Goal: Transaction & Acquisition: Purchase product/service

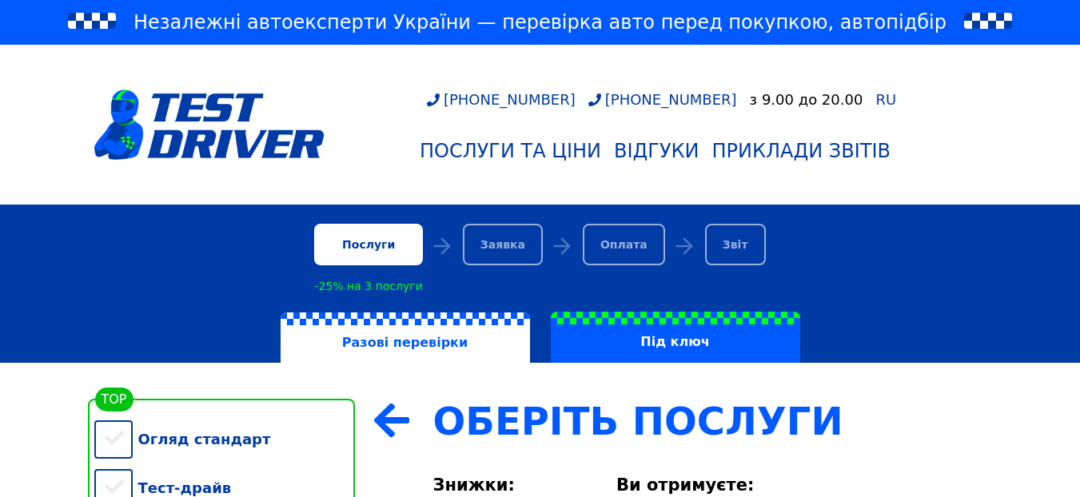
scroll to position [266, 0]
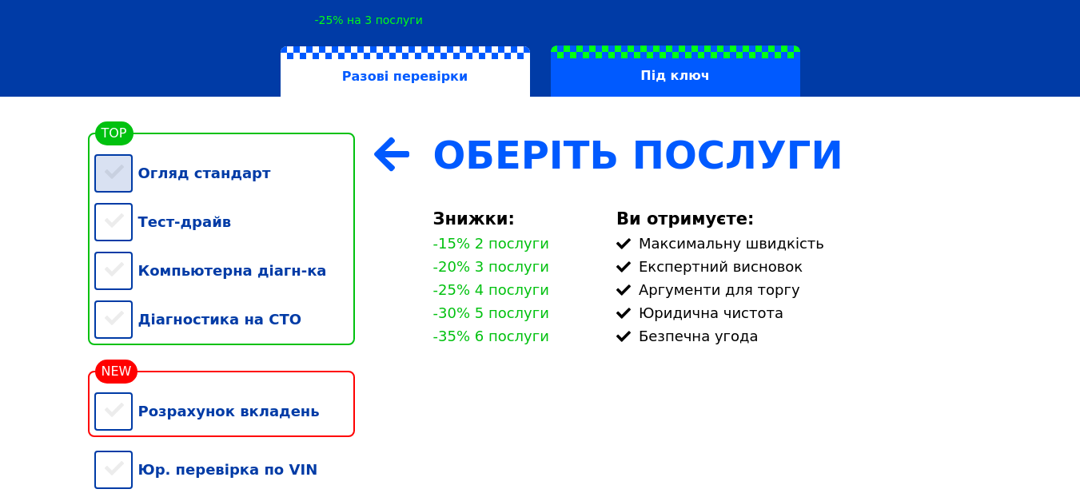
click at [193, 169] on div "Огляд стандарт" at bounding box center [224, 173] width 261 height 49
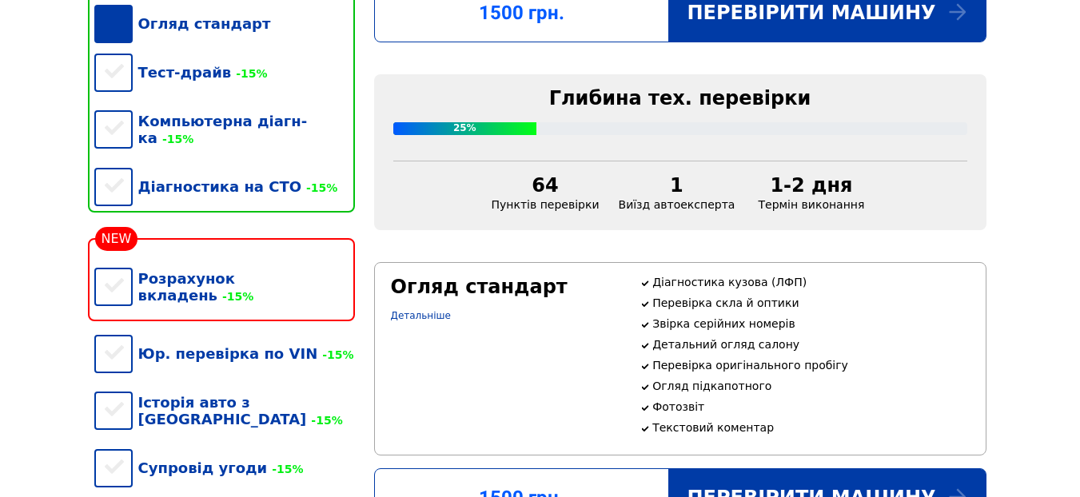
scroll to position [486, 0]
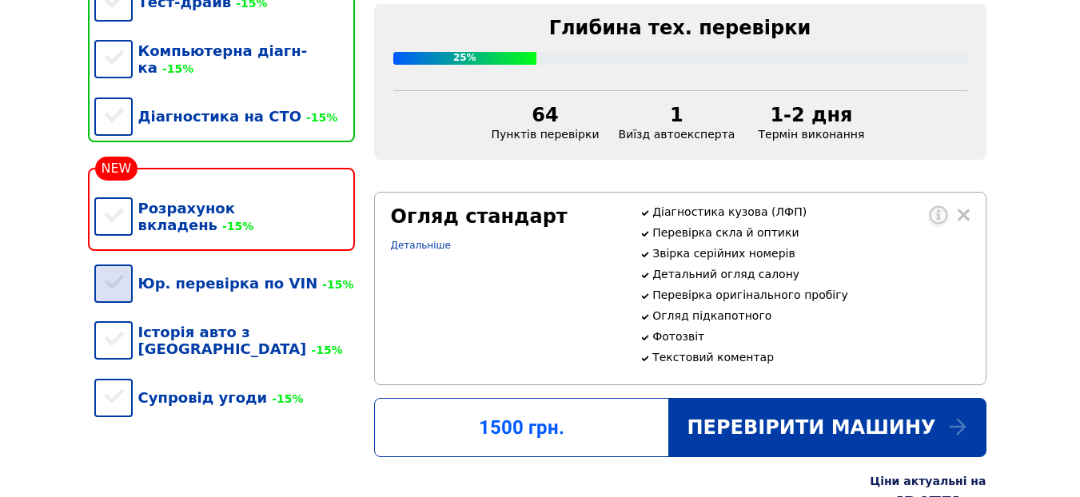
click at [273, 259] on div "Юр. перевірка по VIN -15%" at bounding box center [224, 283] width 261 height 49
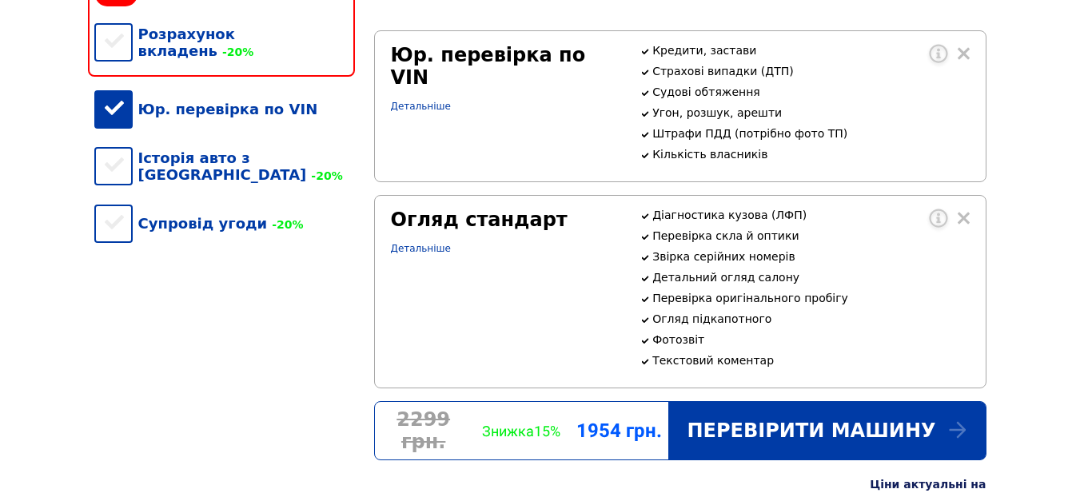
scroll to position [648, 0]
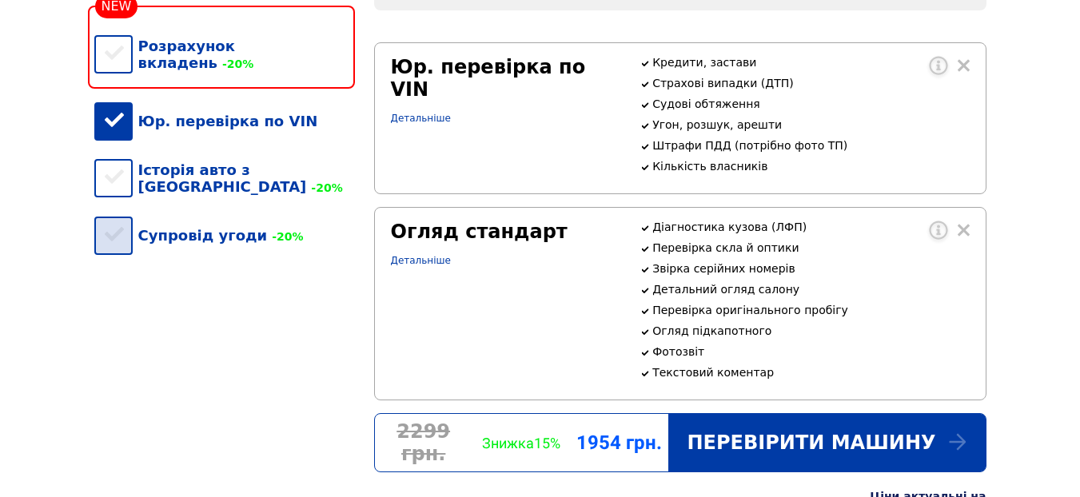
click at [211, 211] on div "Супровід угоди -20%" at bounding box center [224, 235] width 261 height 49
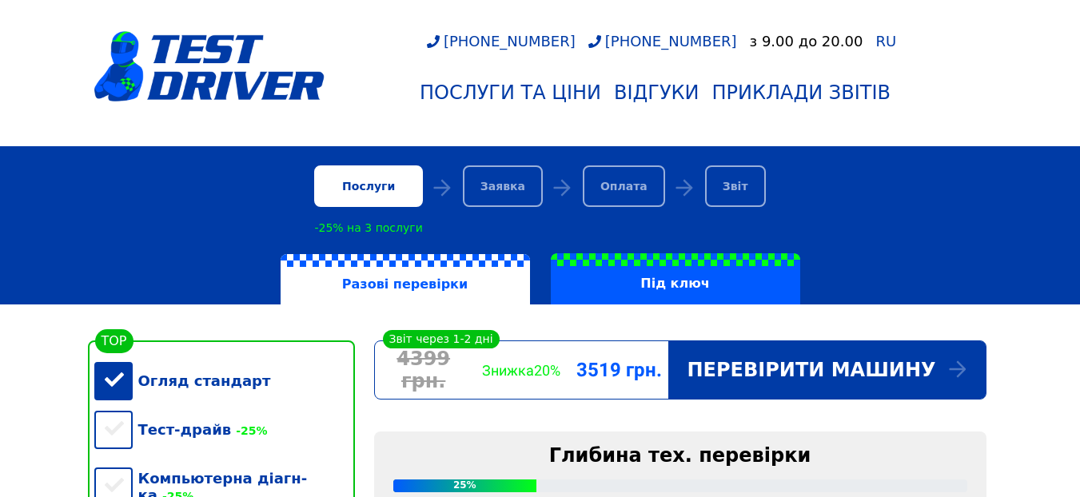
scroll to position [0, 0]
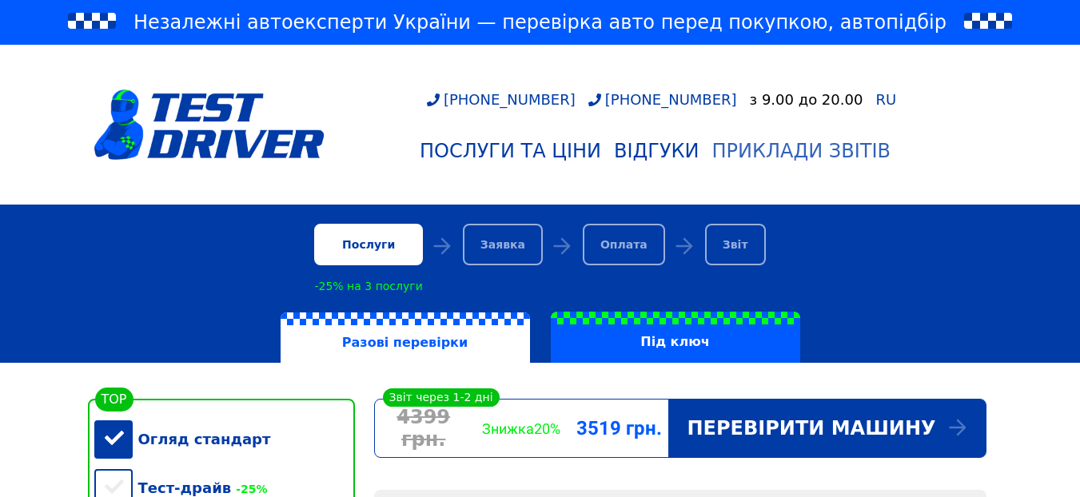
click at [855, 155] on div "Приклади звітів" at bounding box center [801, 151] width 178 height 22
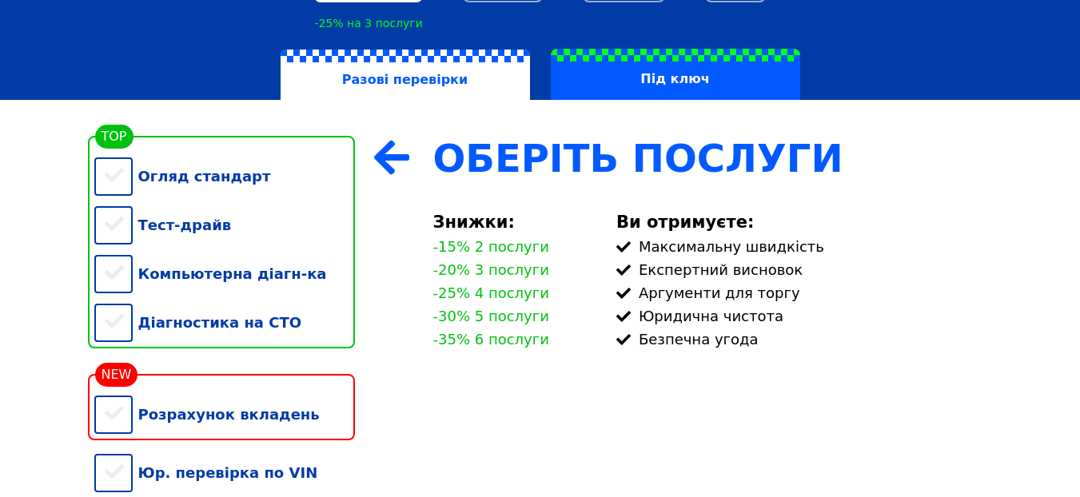
scroll to position [266, 0]
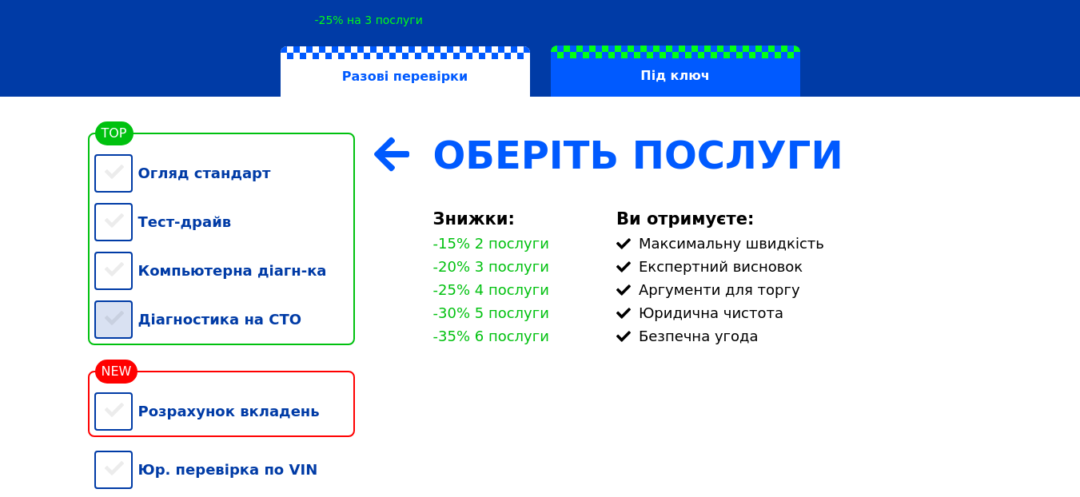
click at [221, 328] on div "Діагностика на СТО" at bounding box center [224, 319] width 261 height 49
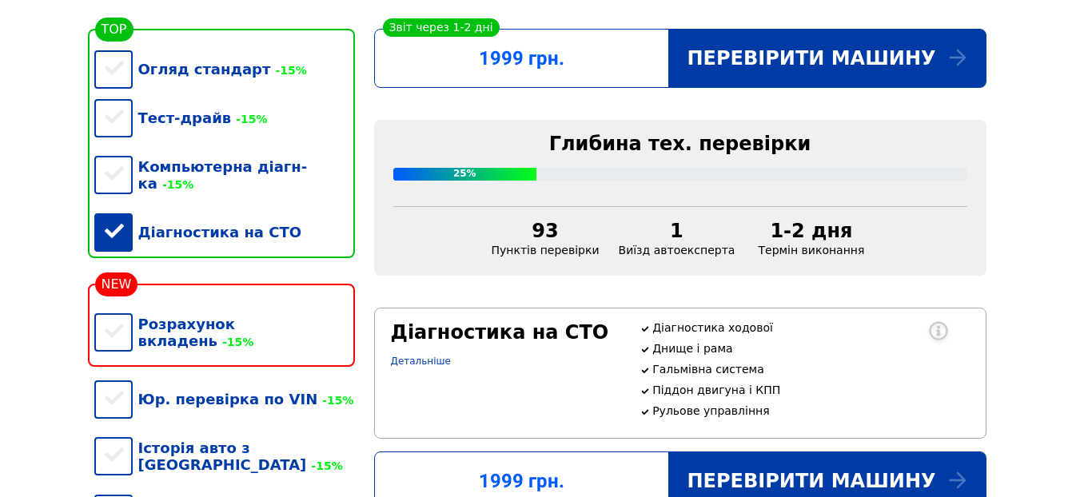
scroll to position [408, 0]
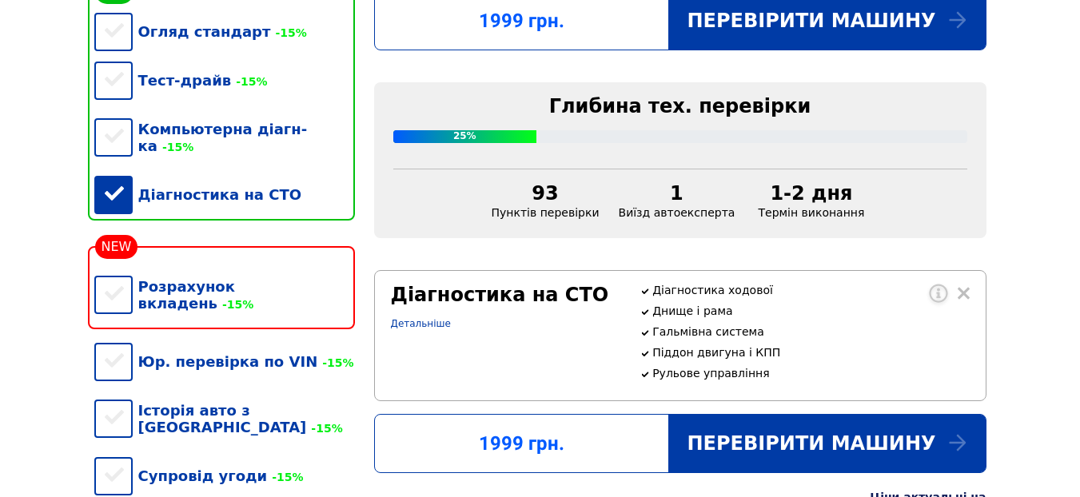
click at [133, 178] on div "Діагностика на СТО" at bounding box center [224, 194] width 261 height 49
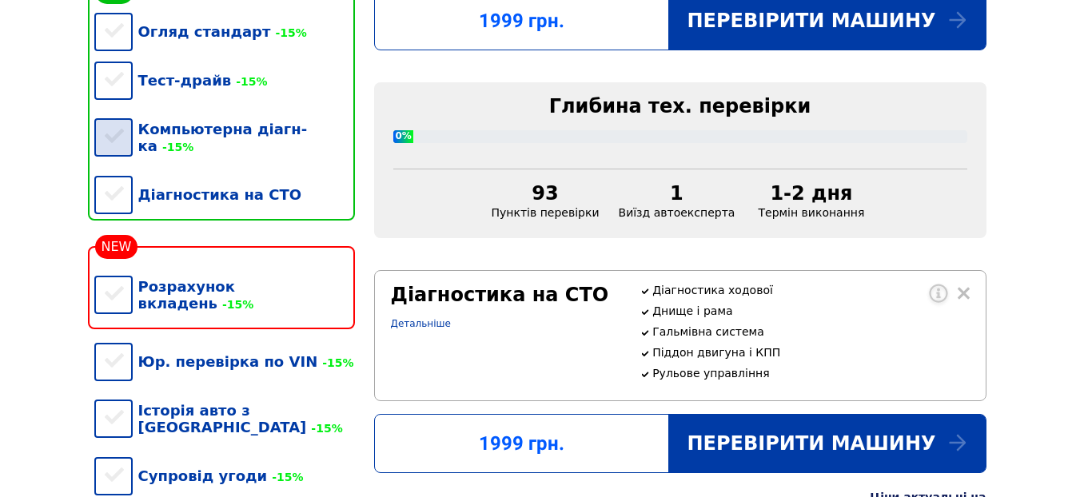
scroll to position [348, 0]
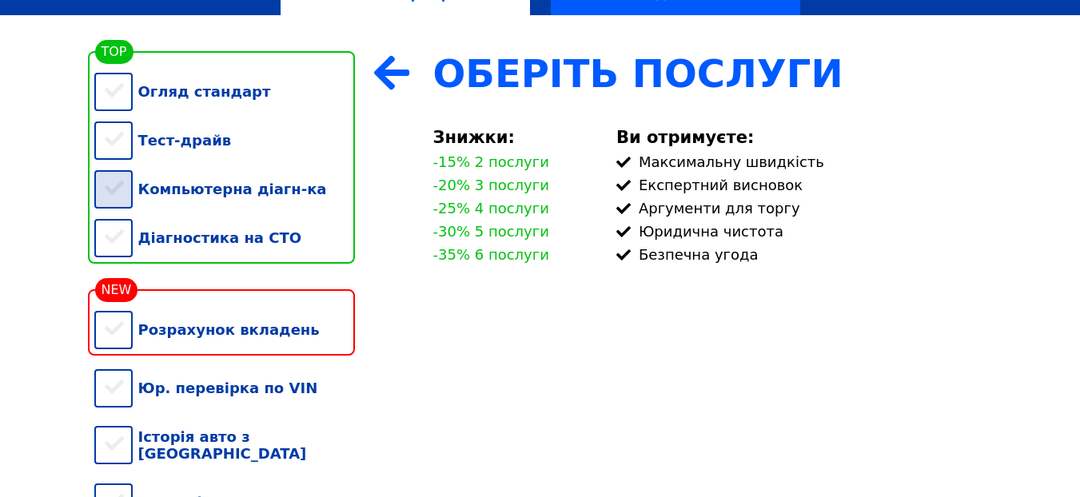
click at [235, 197] on div "Компьютерна діагн-ка" at bounding box center [224, 189] width 261 height 49
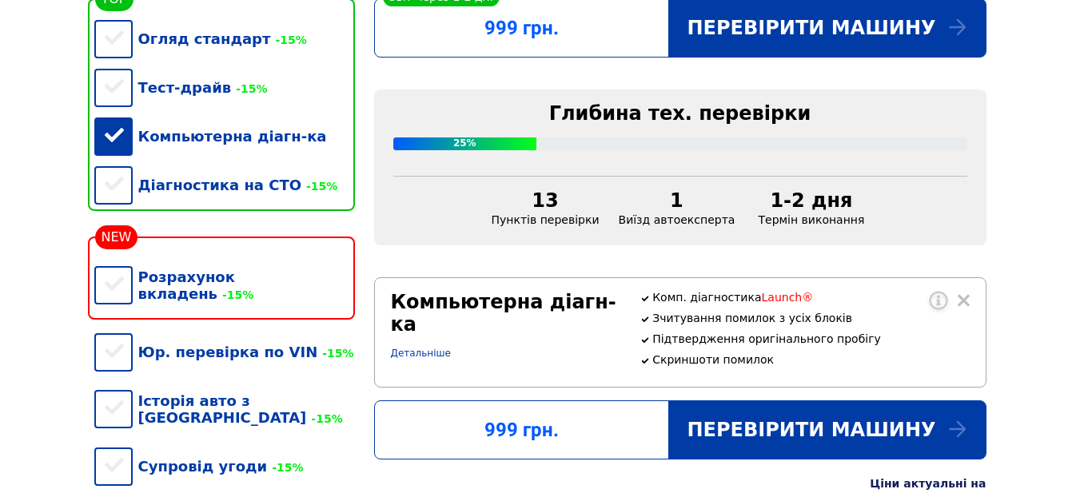
scroll to position [407, 0]
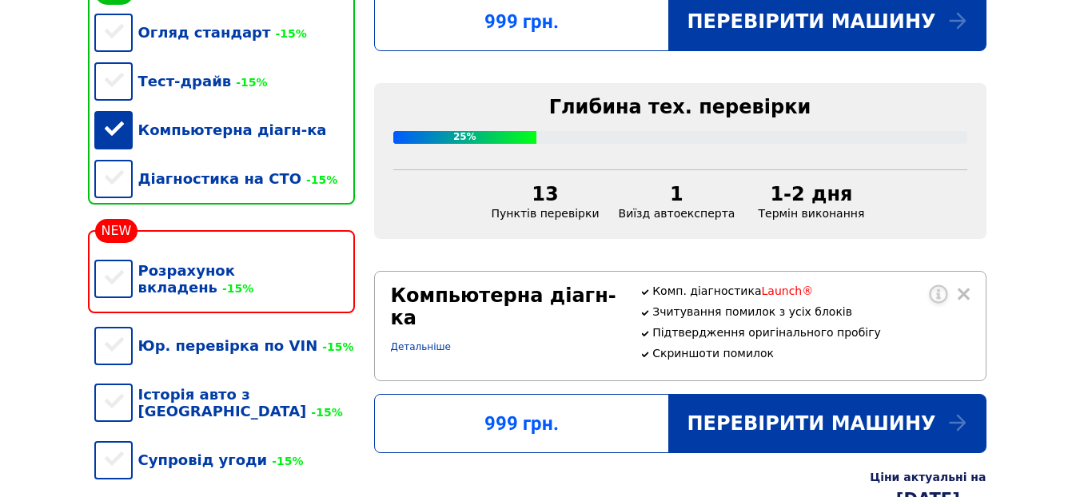
click at [187, 129] on div "Компьютерна діагн-ка" at bounding box center [224, 129] width 261 height 49
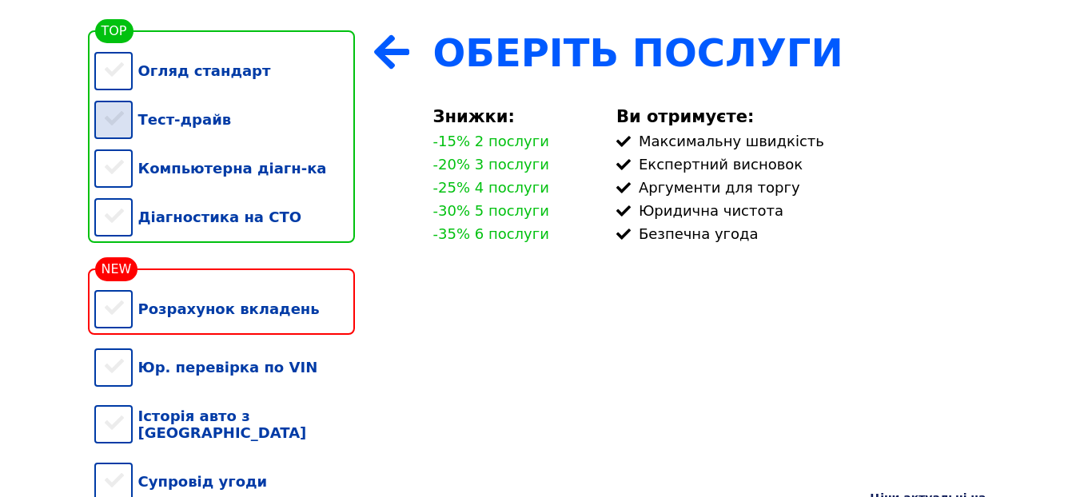
click at [180, 90] on div "Огляд стандарт" at bounding box center [224, 70] width 261 height 49
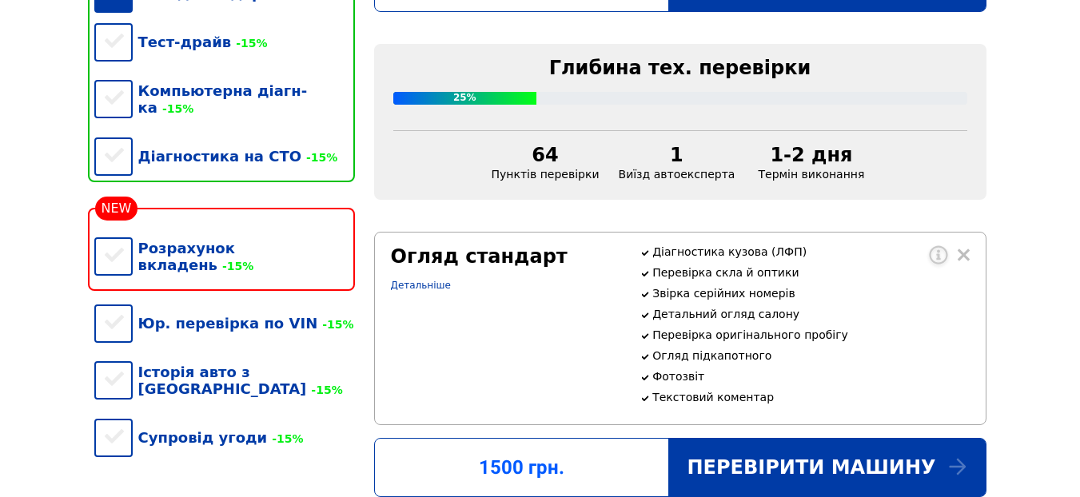
scroll to position [399, 0]
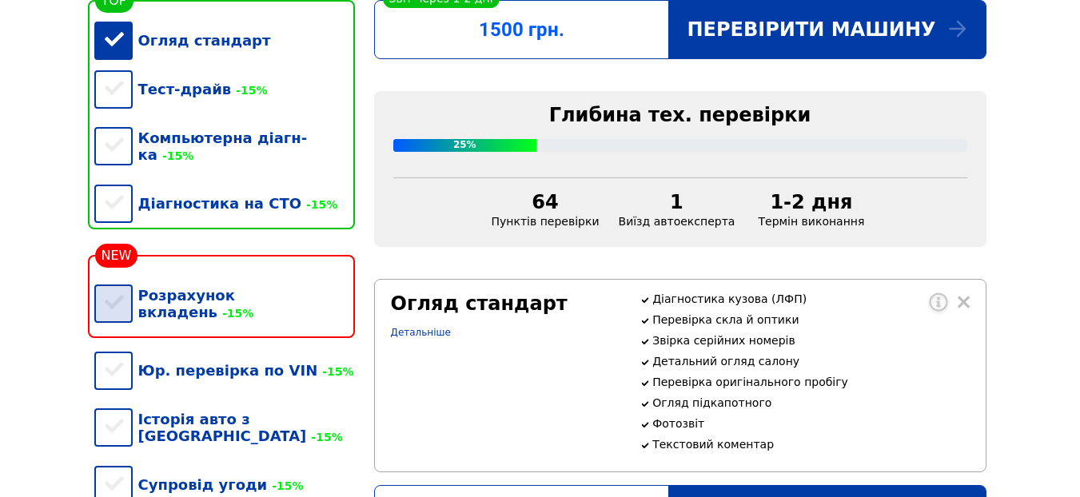
click at [253, 281] on div "Розрахунок вкладень -15%" at bounding box center [224, 304] width 261 height 66
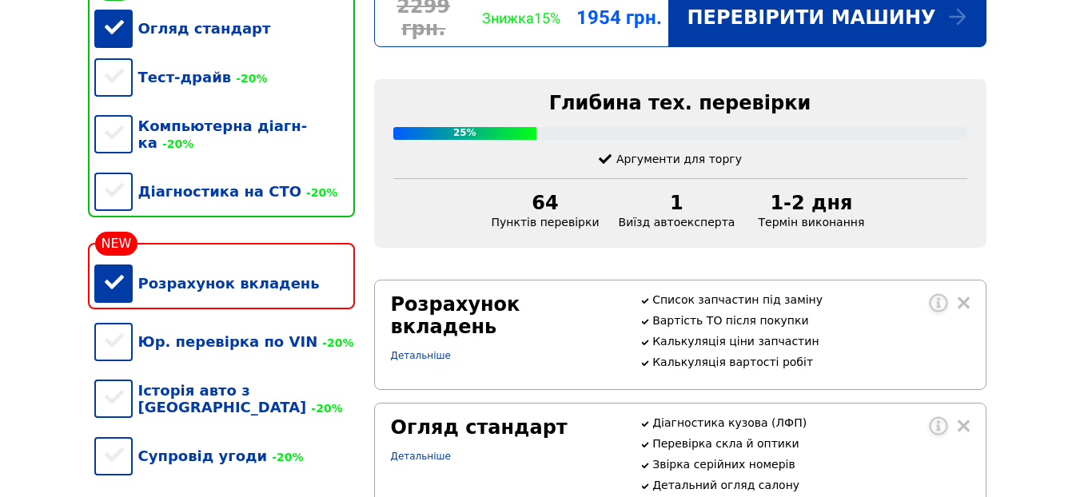
scroll to position [427, 0]
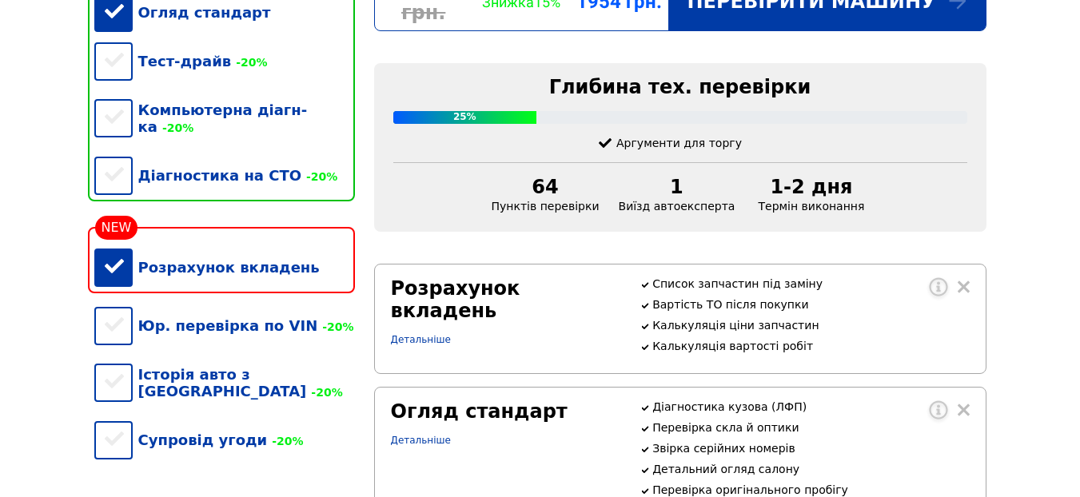
click at [225, 253] on div "Розрахунок вкладень" at bounding box center [224, 267] width 261 height 49
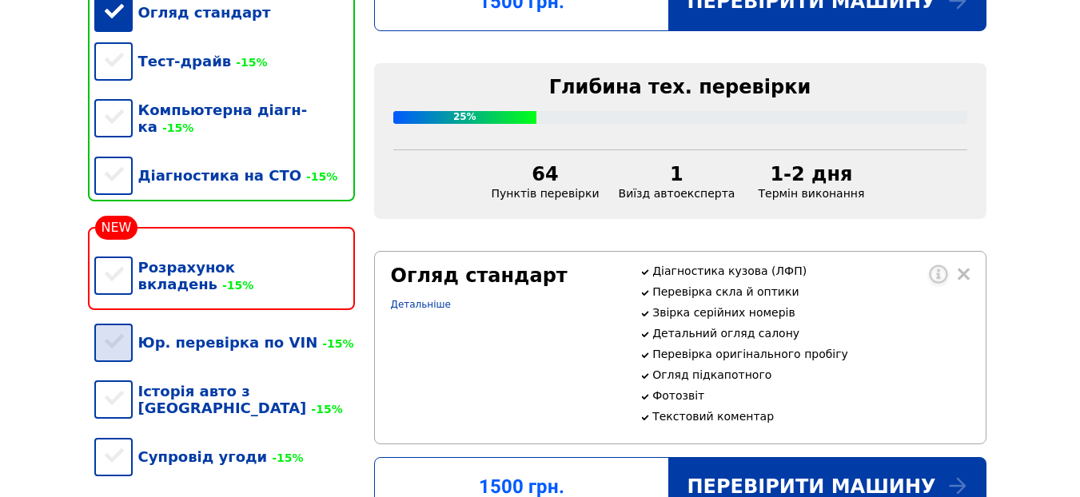
click at [233, 318] on div "Юр. перевірка по VIN -15%" at bounding box center [224, 342] width 261 height 49
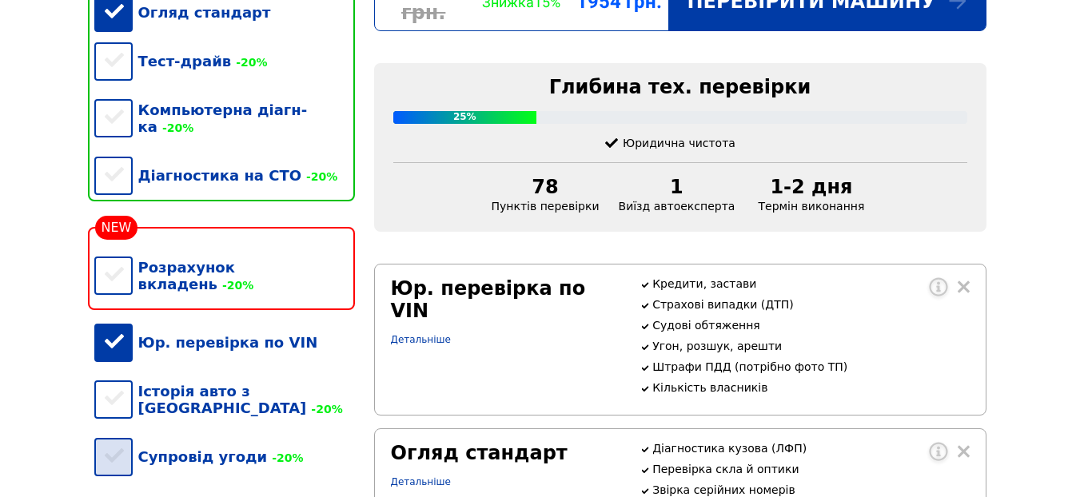
click at [196, 432] on div "Супровід угоди -20%" at bounding box center [224, 456] width 261 height 49
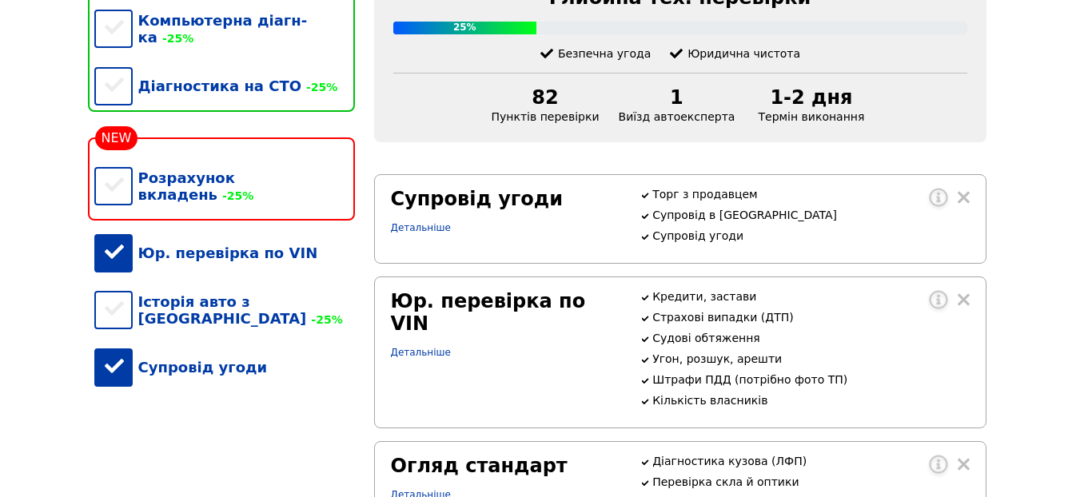
scroll to position [1009, 0]
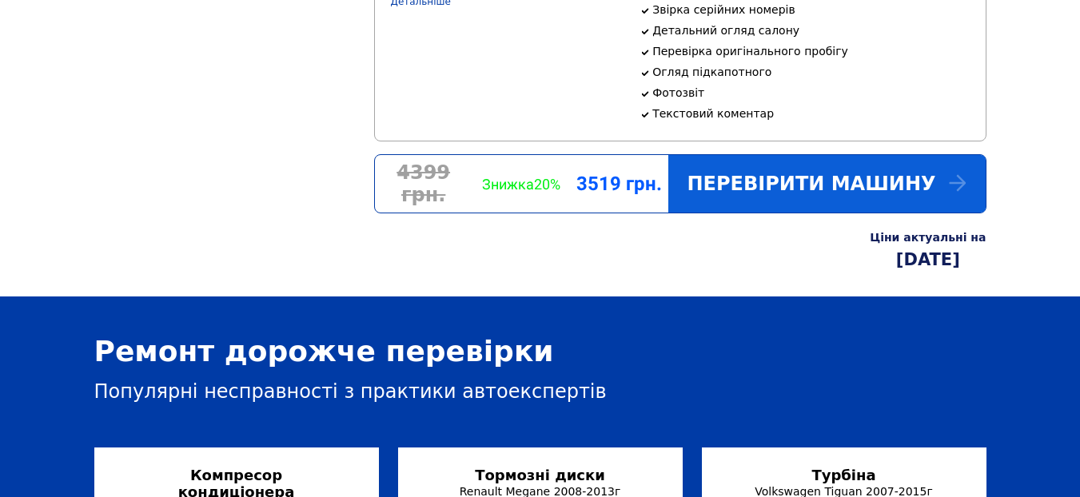
click at [828, 213] on div "Перевірити машину" at bounding box center [826, 184] width 317 height 58
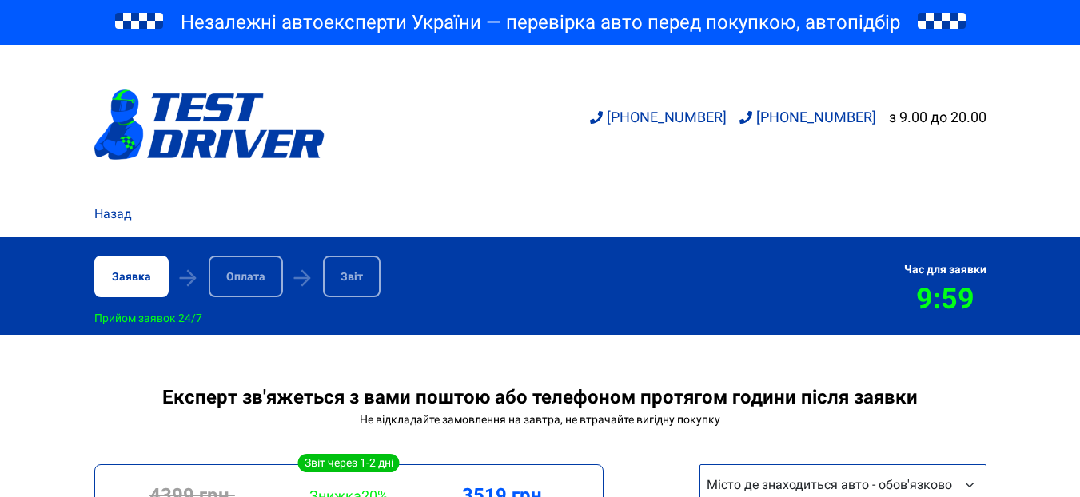
scroll to position [292, 0]
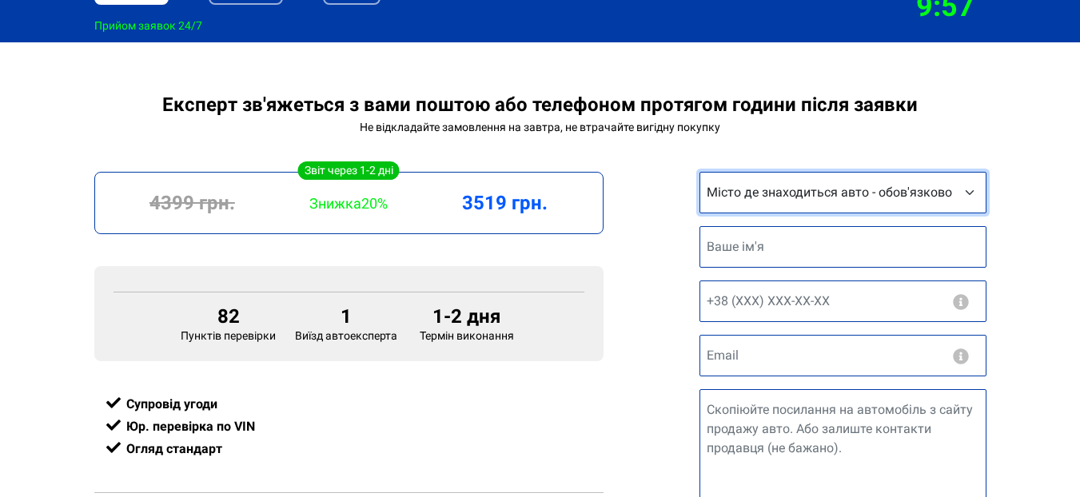
click at [966, 193] on select "Місто де знаходиться авто - обов'язково Інше місто [GEOGRAPHIC_DATA] [GEOGRAPHI…" at bounding box center [842, 193] width 287 height 42
select select "[GEOGRAPHIC_DATA]"
click at [699, 172] on select "Місто де знаходиться авто - обов'язково Інше місто [GEOGRAPHIC_DATA] [GEOGRAPHI…" at bounding box center [842, 193] width 287 height 42
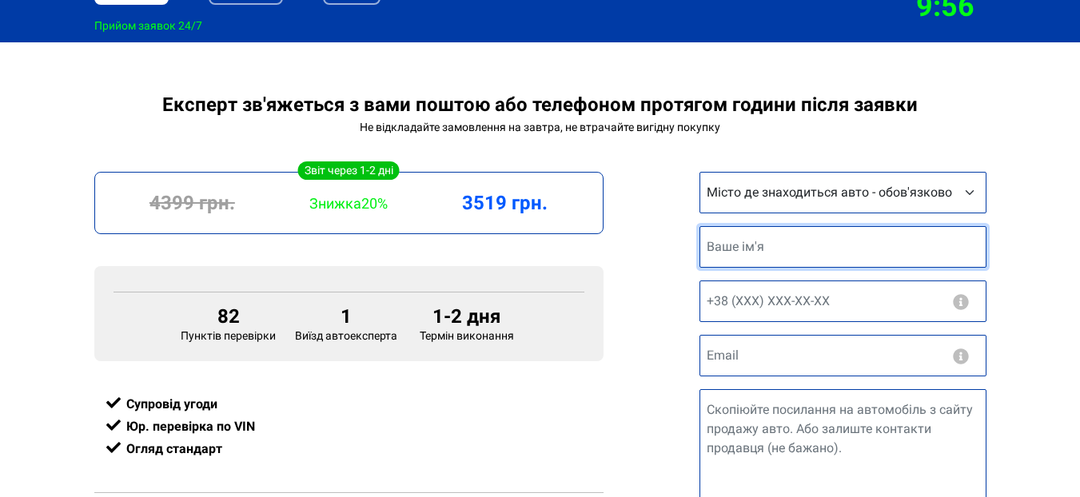
click at [845, 257] on input "text" at bounding box center [842, 247] width 287 height 42
type input "[PERSON_NAME]"
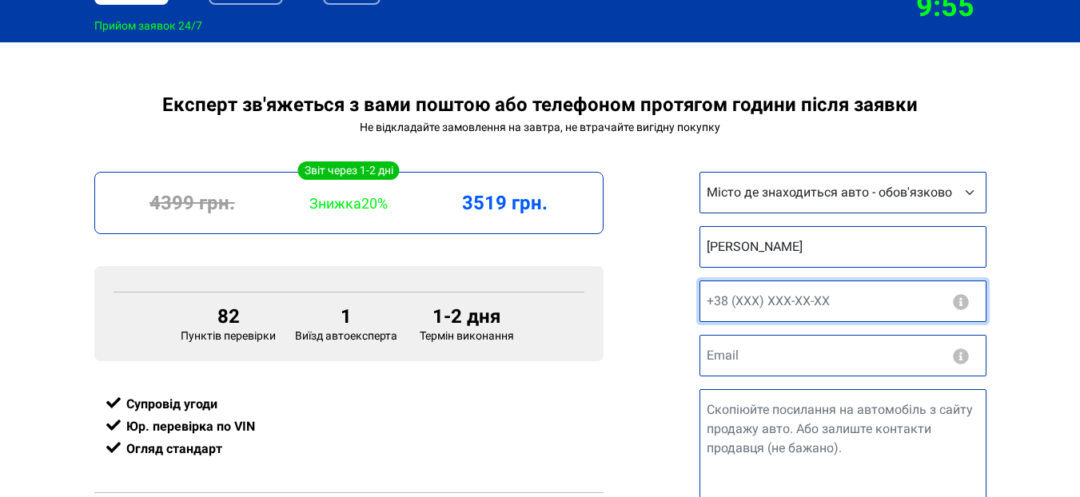
type input "[PHONE_NUMBER]"
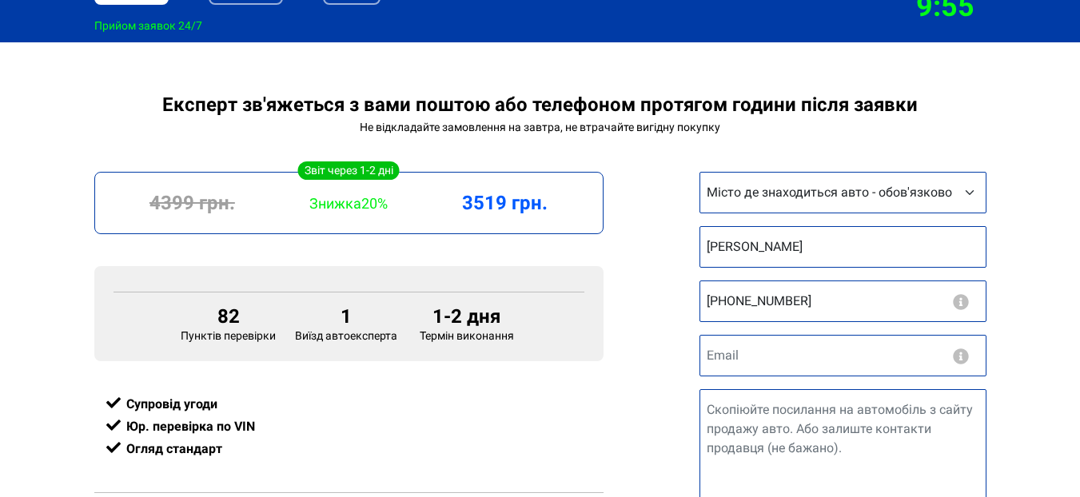
type input "[EMAIL_ADDRESS][DOMAIN_NAME]"
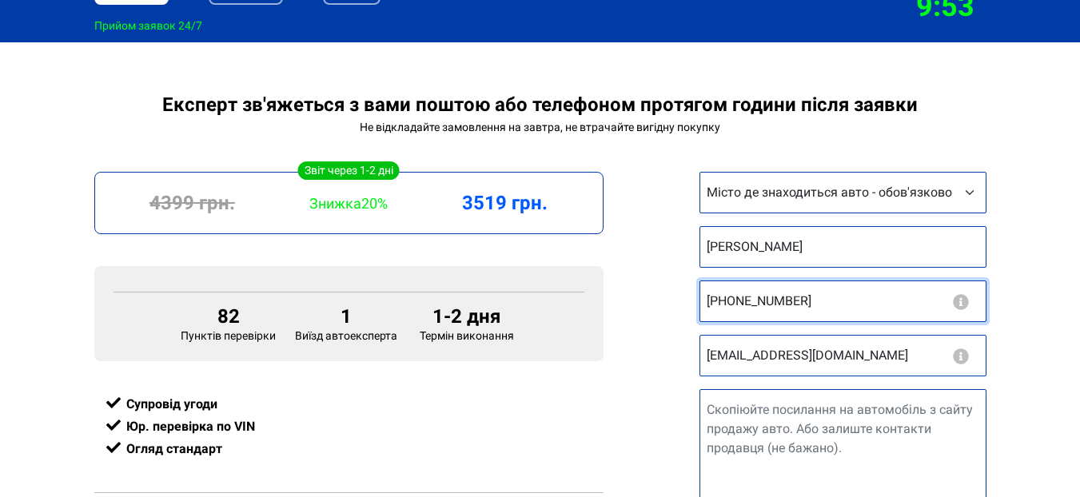
drag, startPoint x: 861, startPoint y: 300, endPoint x: 751, endPoint y: 300, distance: 109.5
click at [751, 300] on input "[PHONE_NUMBER]" at bounding box center [842, 301] width 287 height 42
click at [834, 297] on input "[PHONE_NUMBER]" at bounding box center [842, 301] width 287 height 42
type input "[PHONE_NUMBER]"
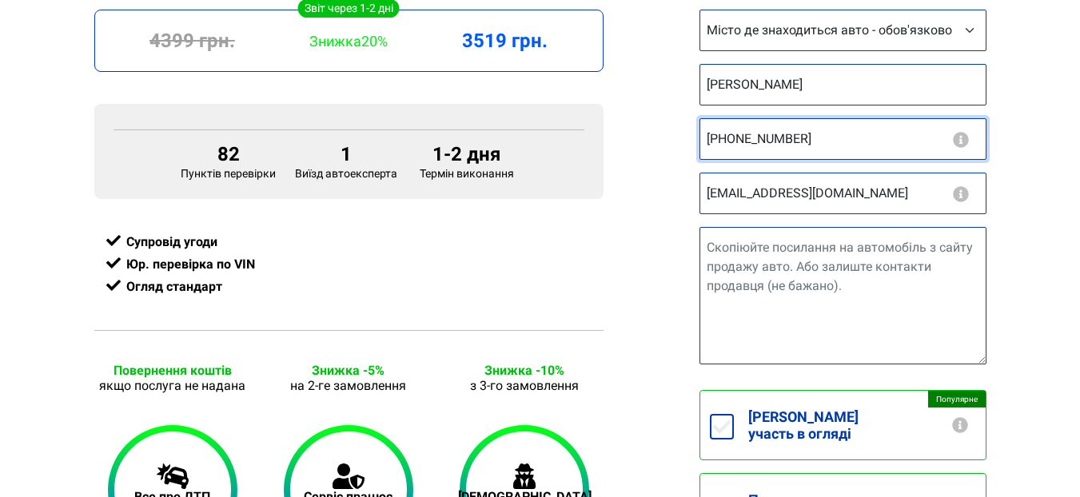
scroll to position [532, 0]
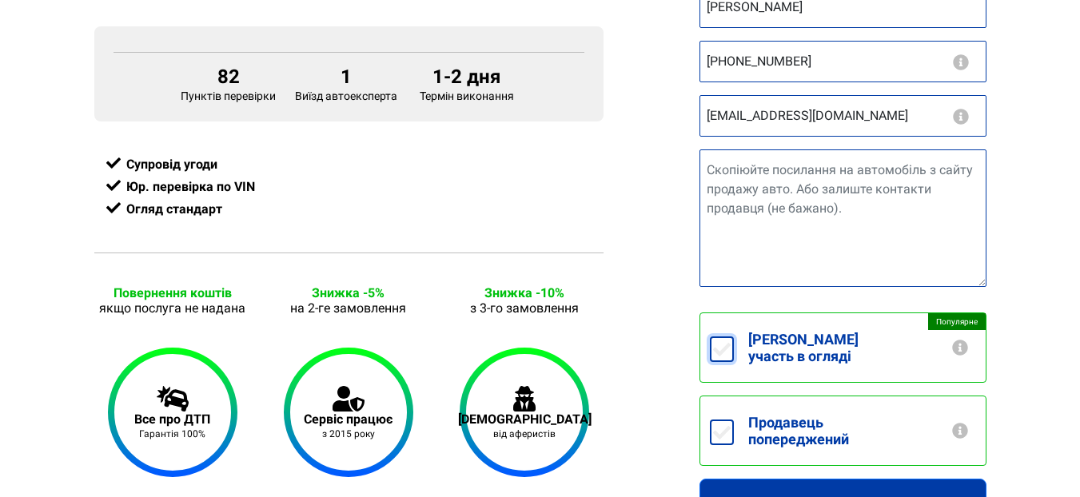
click at [714, 339] on input "[PERSON_NAME] участь в огляді +250грн" at bounding box center [722, 349] width 24 height 26
checkbox input "true"
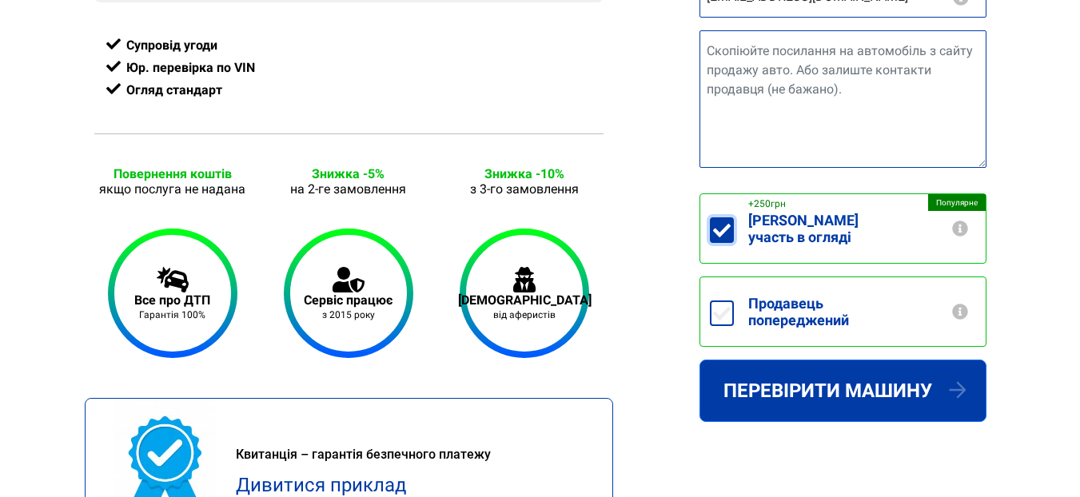
scroll to position [658, 0]
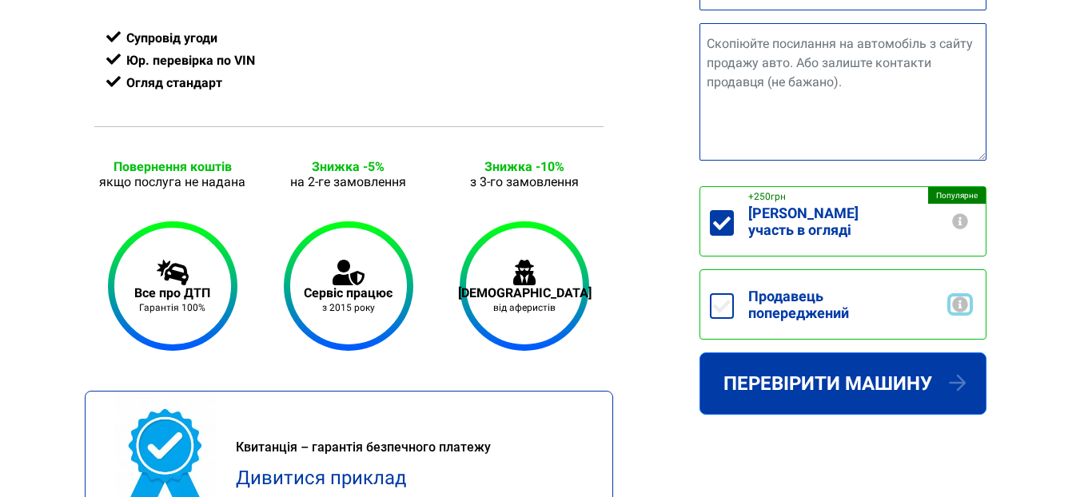
click at [958, 296] on button "Повідомте продавцеві що машину приїде перевірити незалежний експерт Test Driver…" at bounding box center [959, 304] width 19 height 16
click at [957, 296] on button "Повідомте продавцеві що машину приїде перевірити незалежний експерт Test Driver…" at bounding box center [959, 304] width 19 height 16
click at [1012, 253] on div "Експерт зв'яжеться з вами поштою або телефоном протягом години після заявки Не …" at bounding box center [540, 157] width 1080 height 860
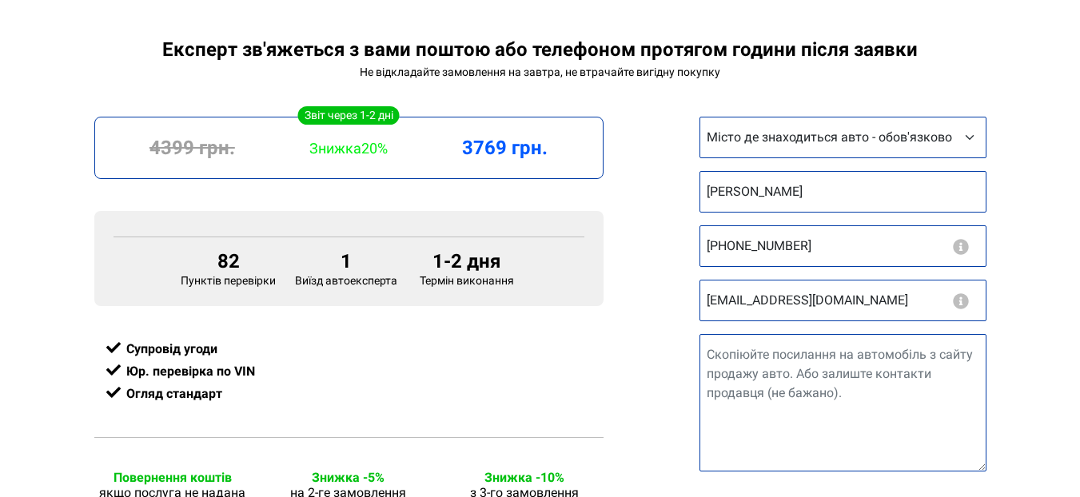
scroll to position [197, 0]
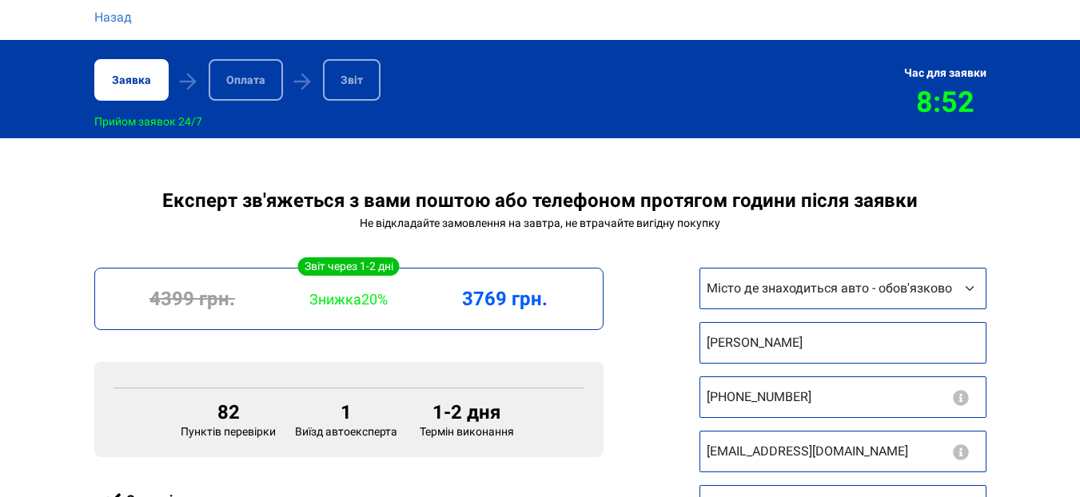
click at [123, 22] on link "Назад" at bounding box center [113, 17] width 38 height 19
